Goal: Task Accomplishment & Management: Manage account settings

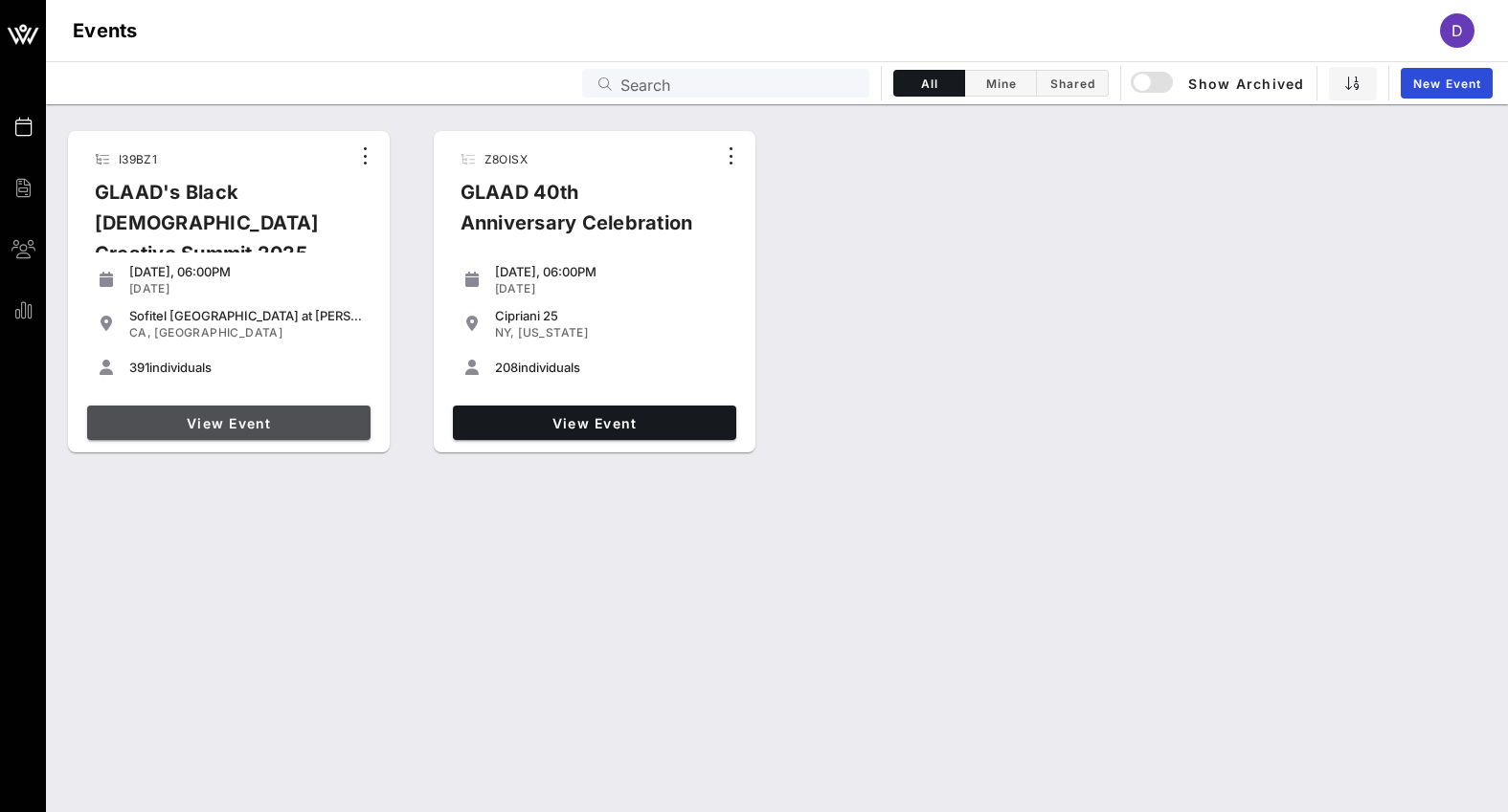
click at [258, 407] on link "View Event" at bounding box center [228, 422] width 283 height 34
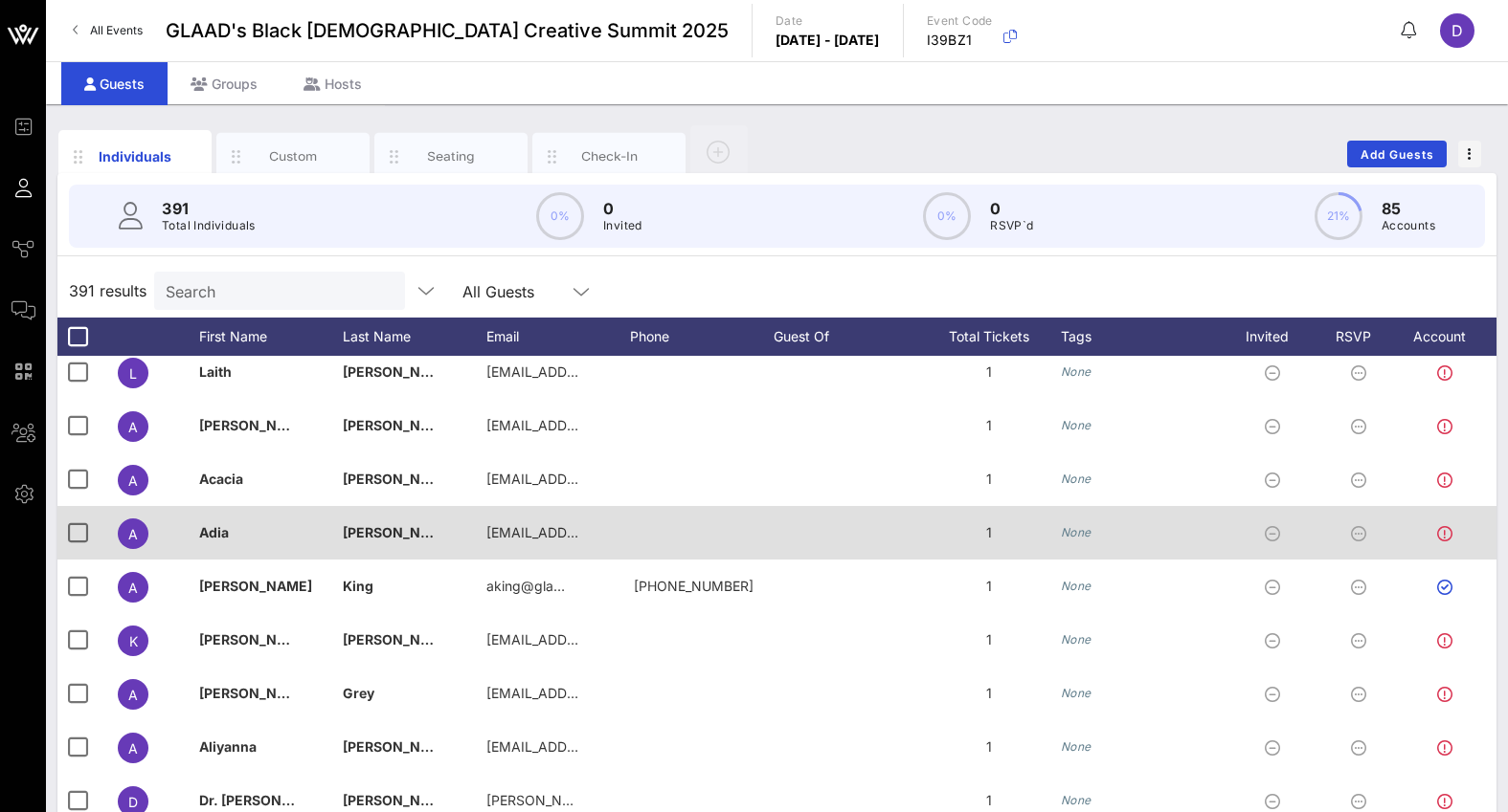
scroll to position [113, 0]
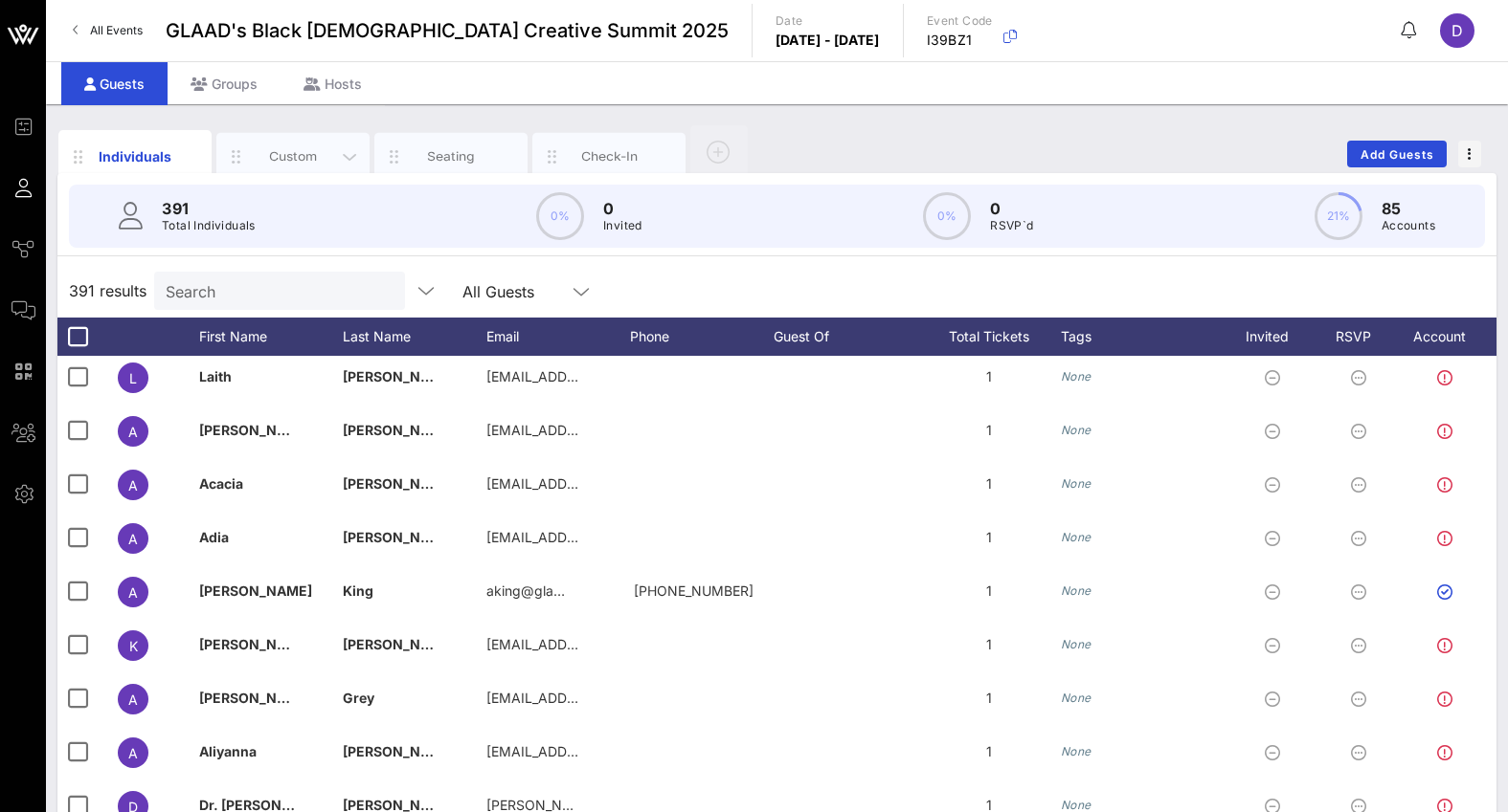
click at [271, 159] on div "Custom" at bounding box center [293, 156] width 85 height 19
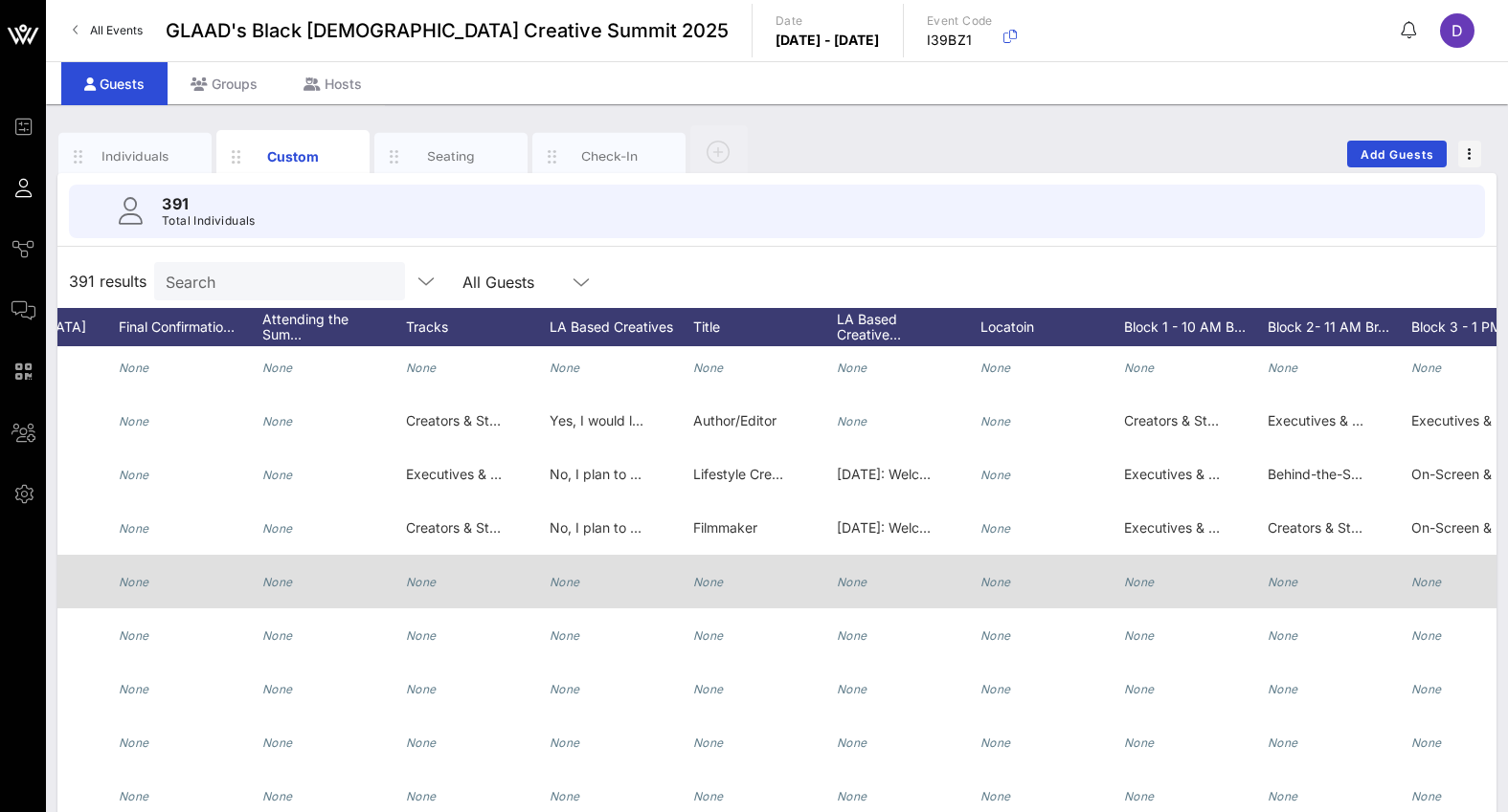
scroll to position [0, 0]
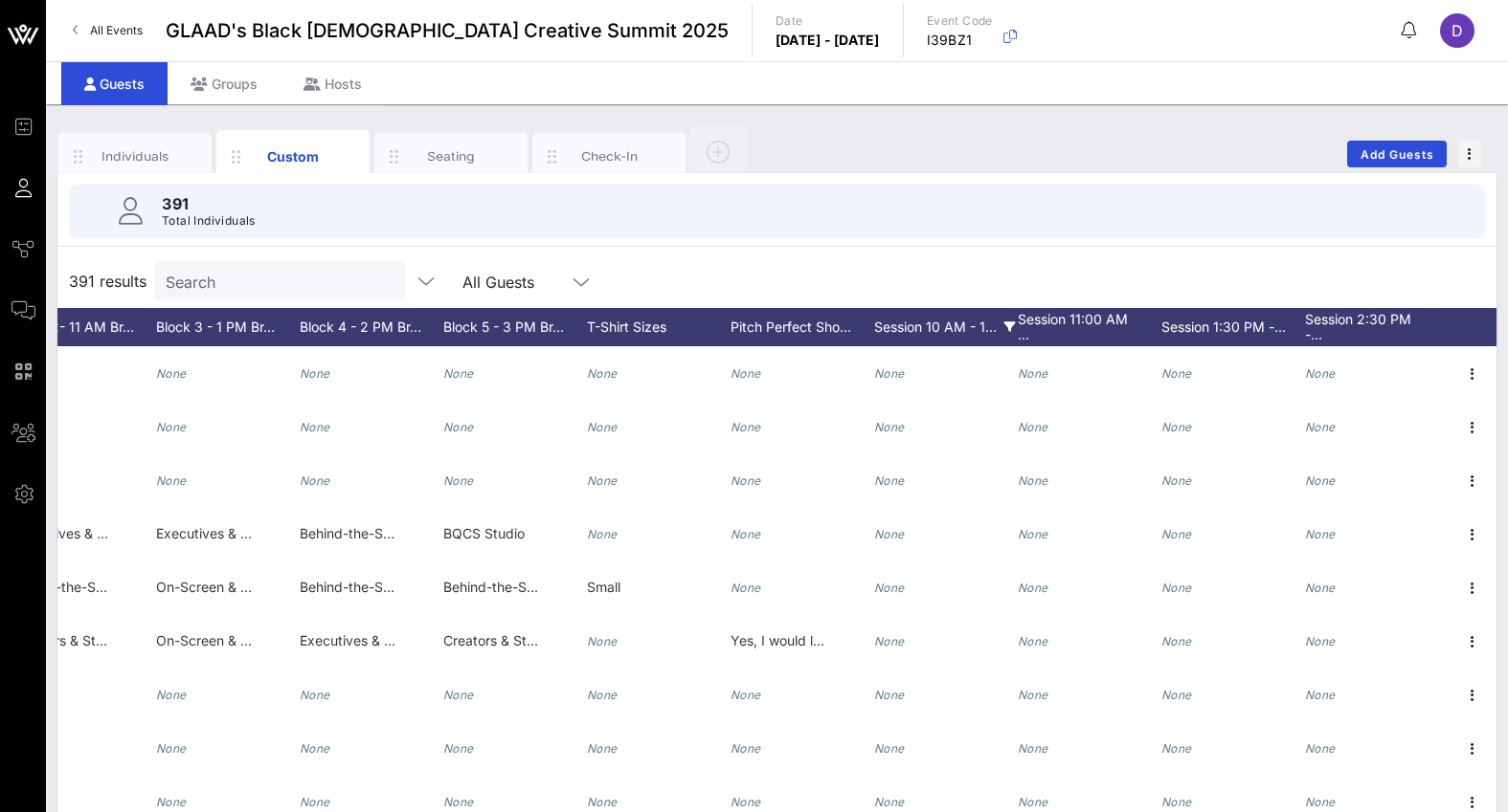
click at [947, 327] on div "Session 10 AM - 1…" at bounding box center [946, 327] width 144 height 38
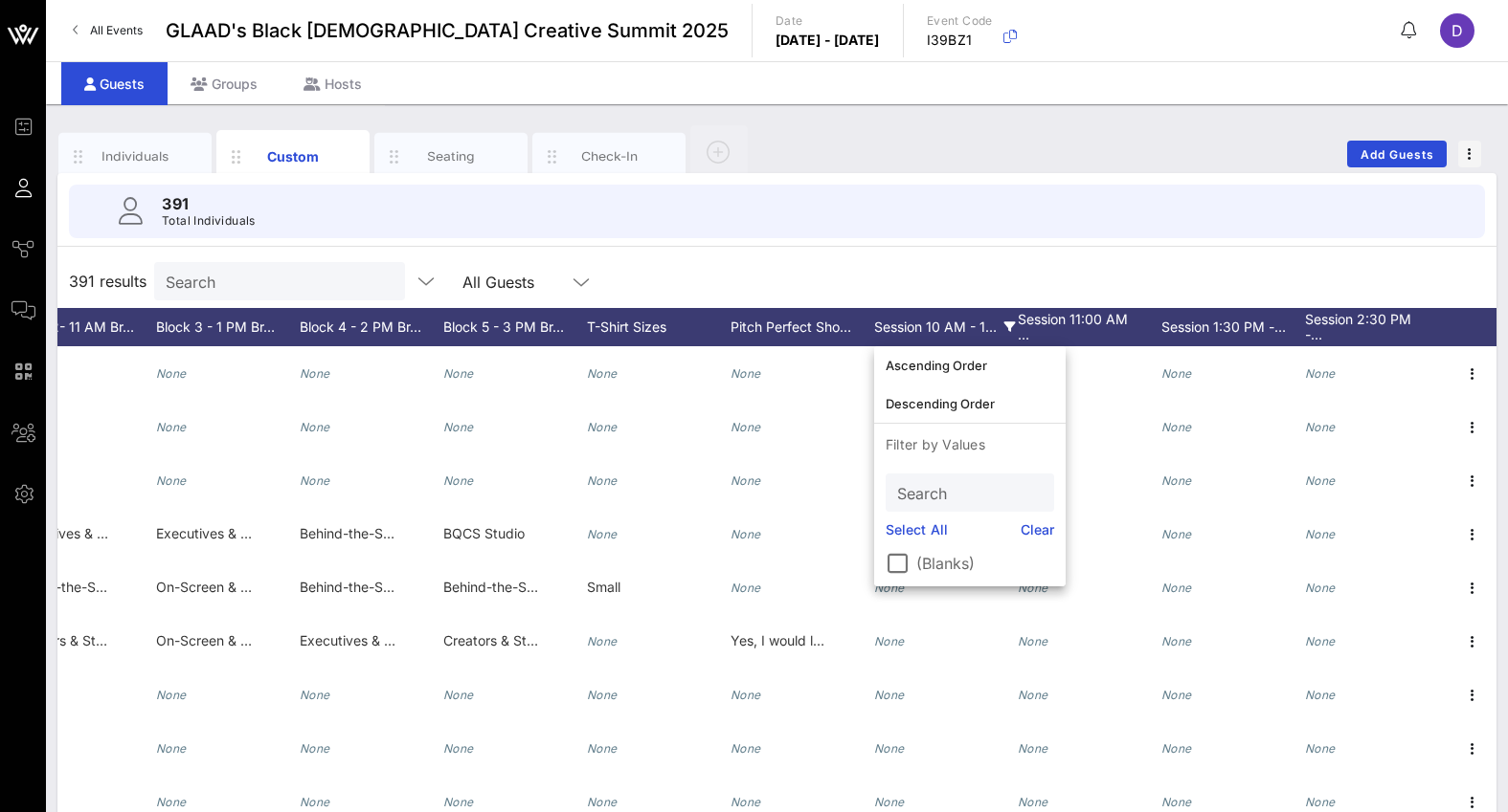
click at [947, 327] on div "Session 10 AM - 1…" at bounding box center [946, 327] width 144 height 38
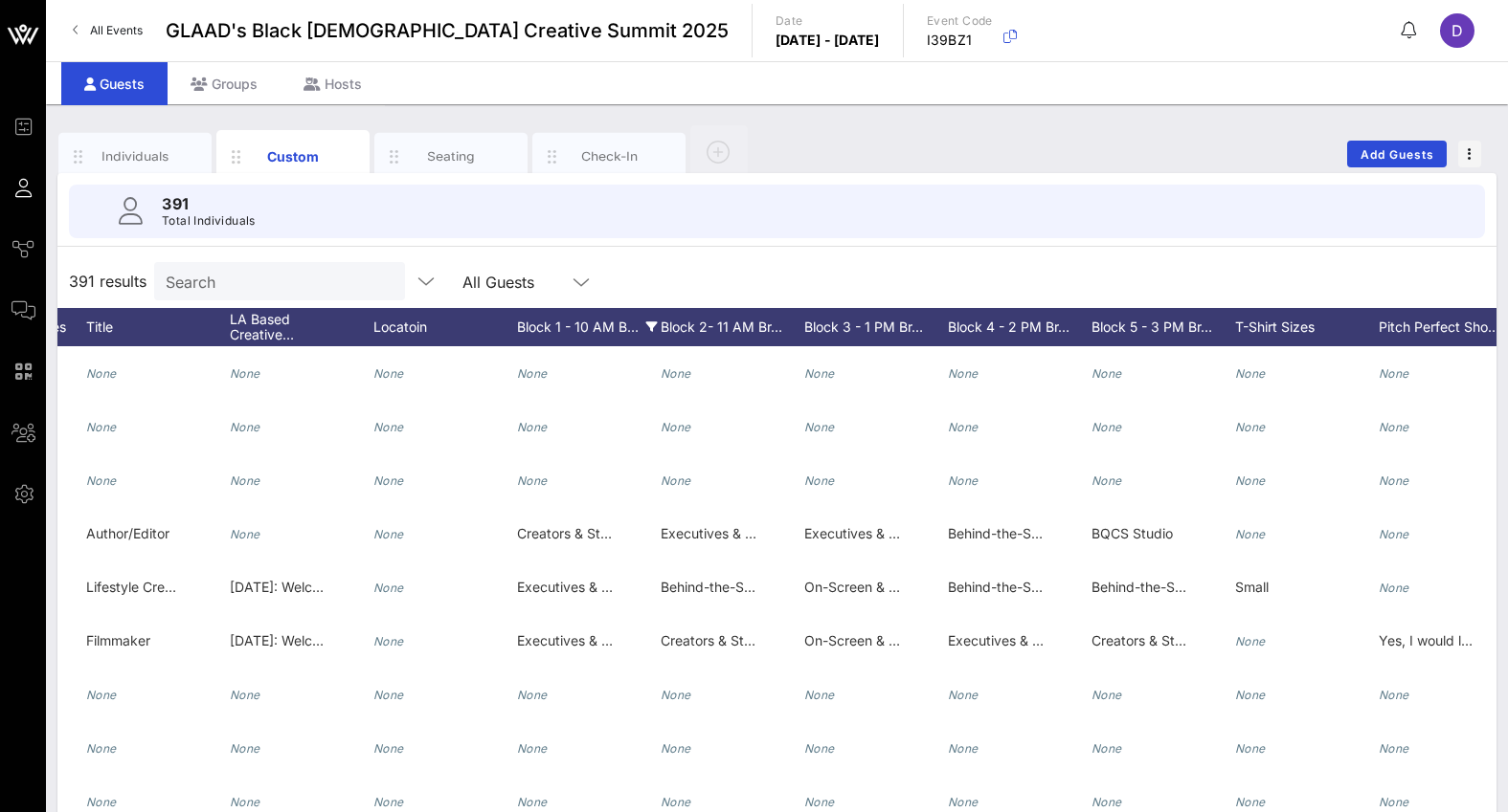
click at [596, 324] on div "Block 1 - 10 AM B…" at bounding box center [589, 327] width 144 height 38
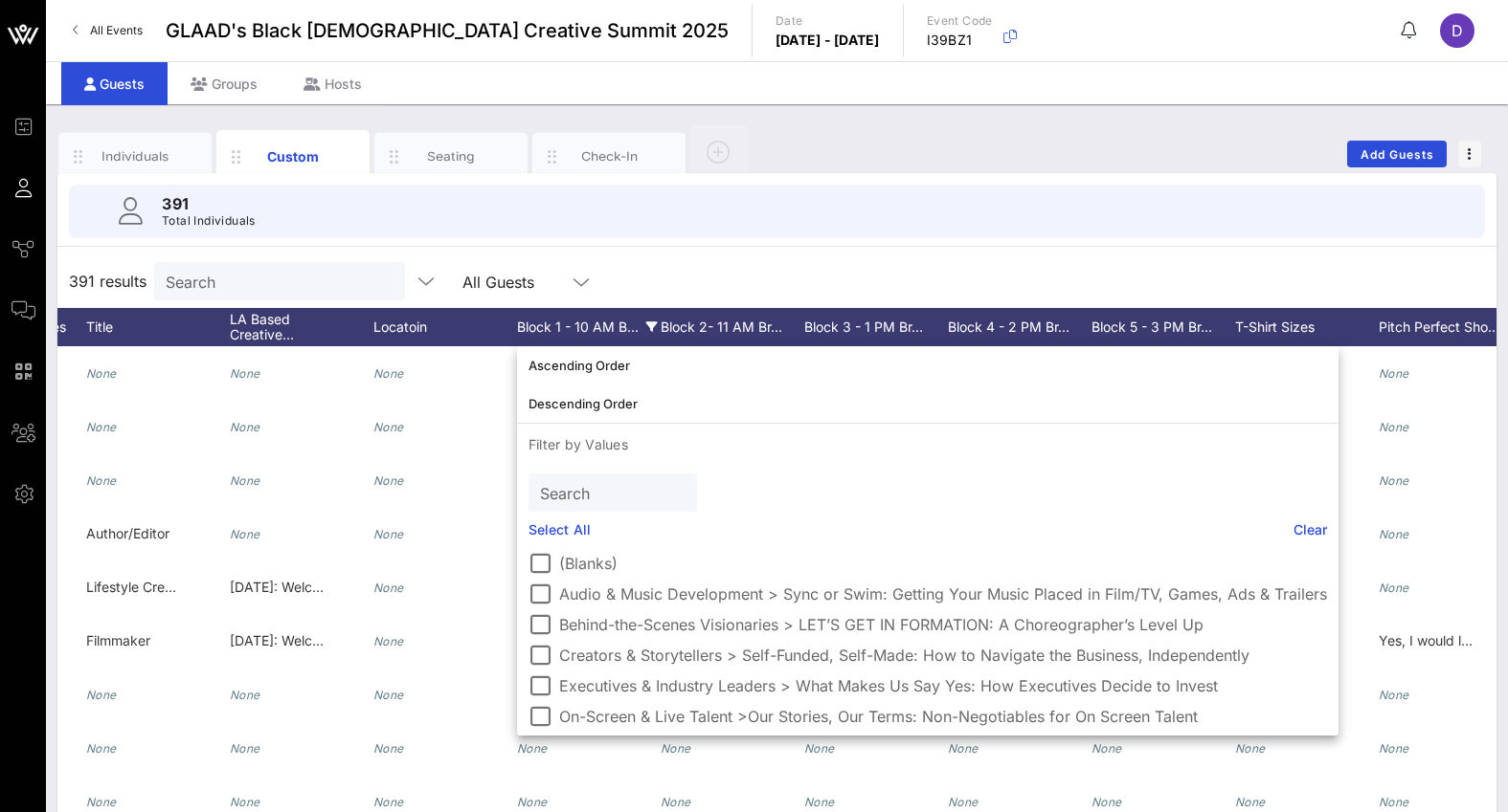
click at [596, 324] on div "Block 1 - 10 AM B…" at bounding box center [589, 327] width 144 height 38
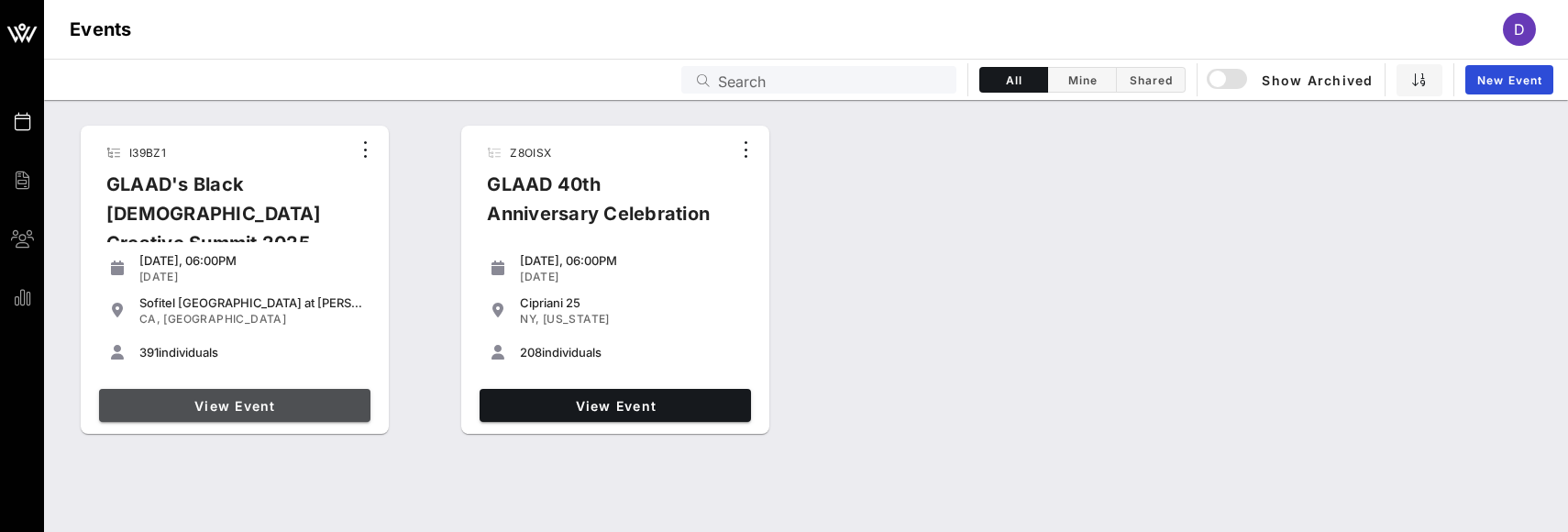
click at [262, 413] on link "View Event" at bounding box center [235, 404] width 271 height 33
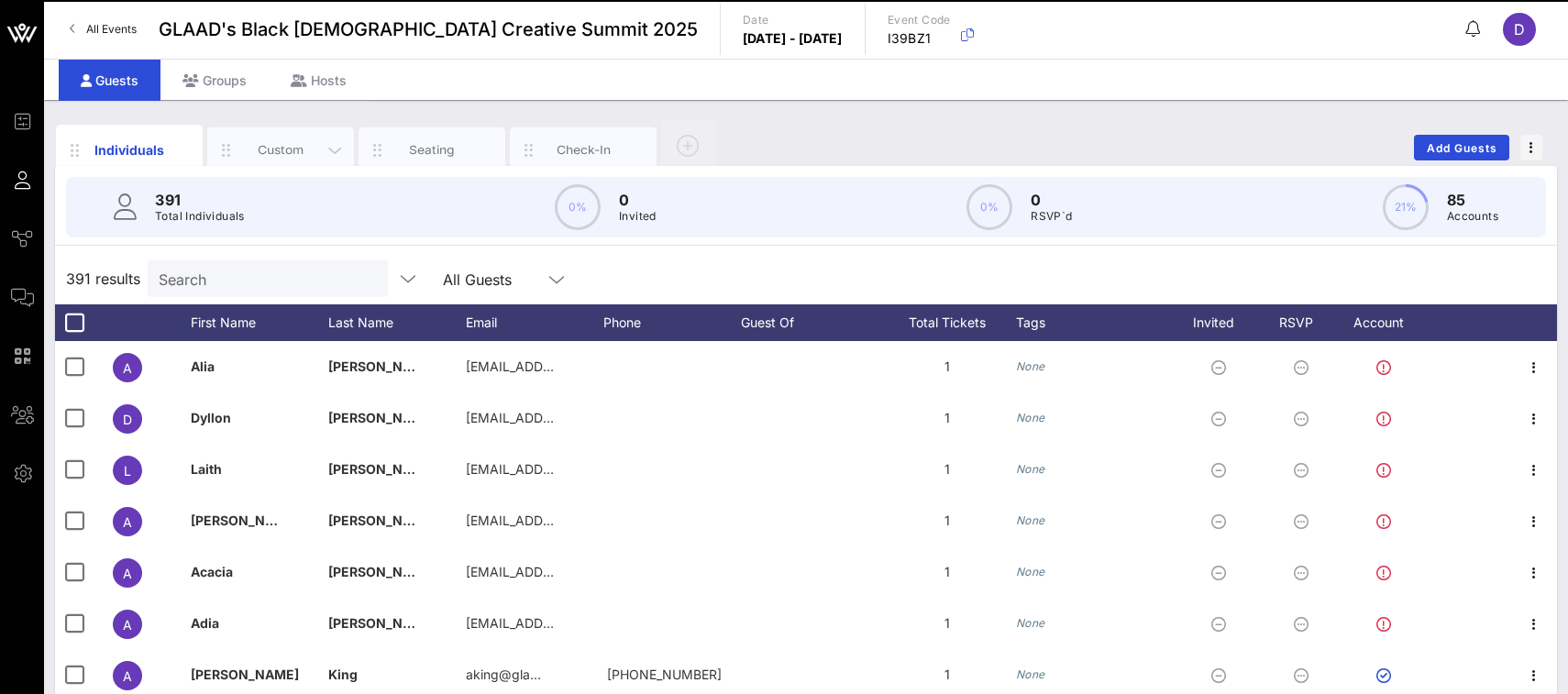
click at [275, 144] on div "Custom" at bounding box center [281, 149] width 82 height 18
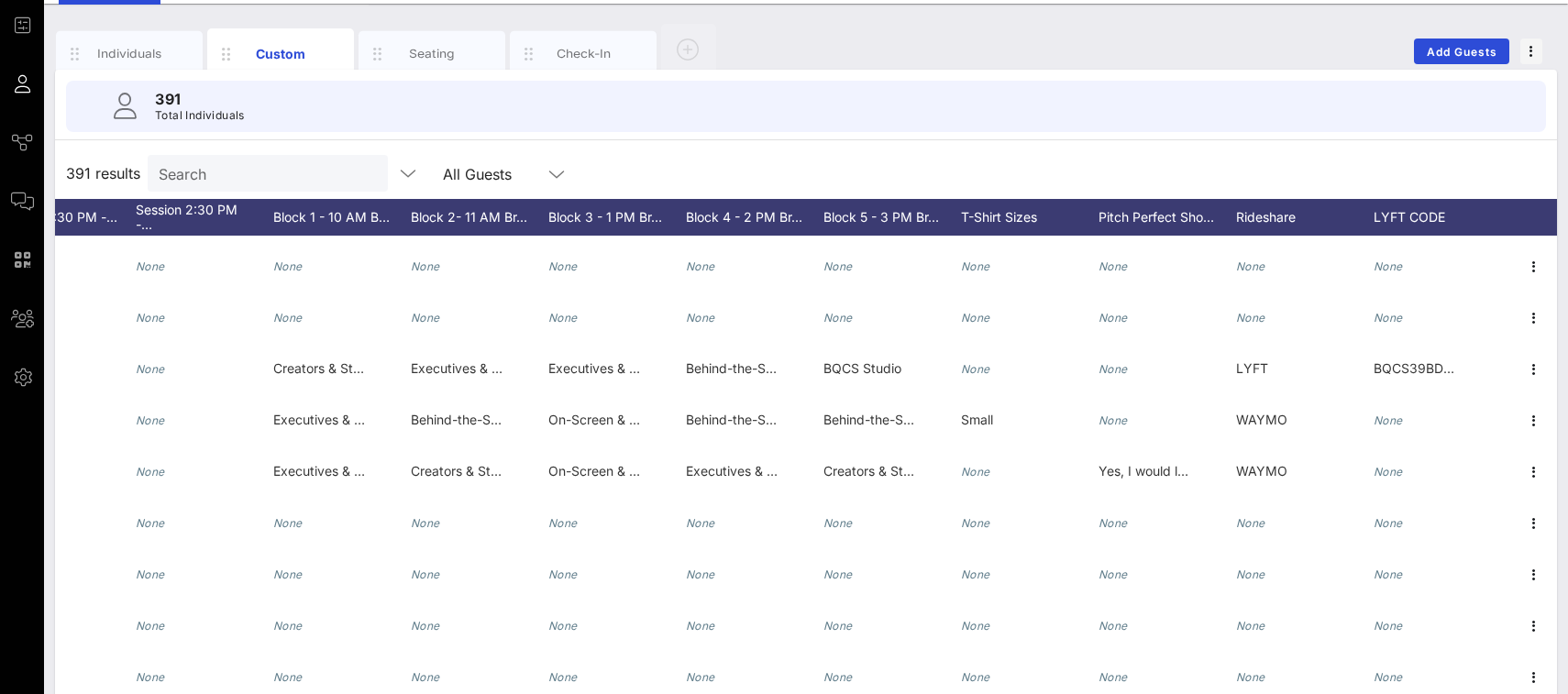
scroll to position [0, 2493]
